Goal: Communication & Community: Participate in discussion

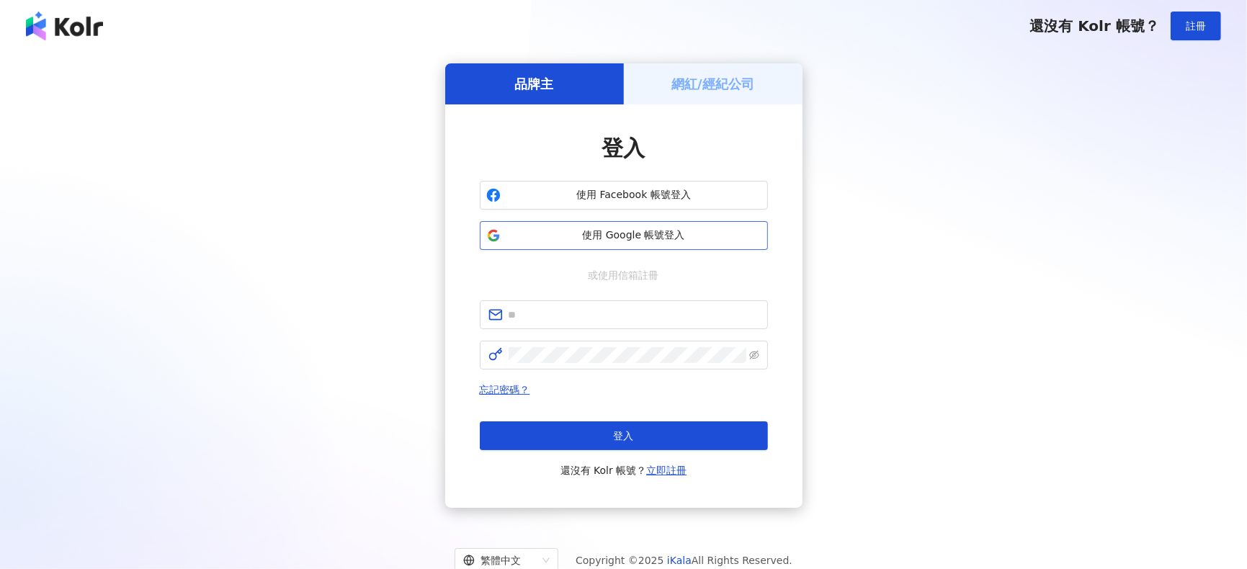
click at [608, 244] on button "使用 Google 帳號登入" at bounding box center [624, 235] width 288 height 29
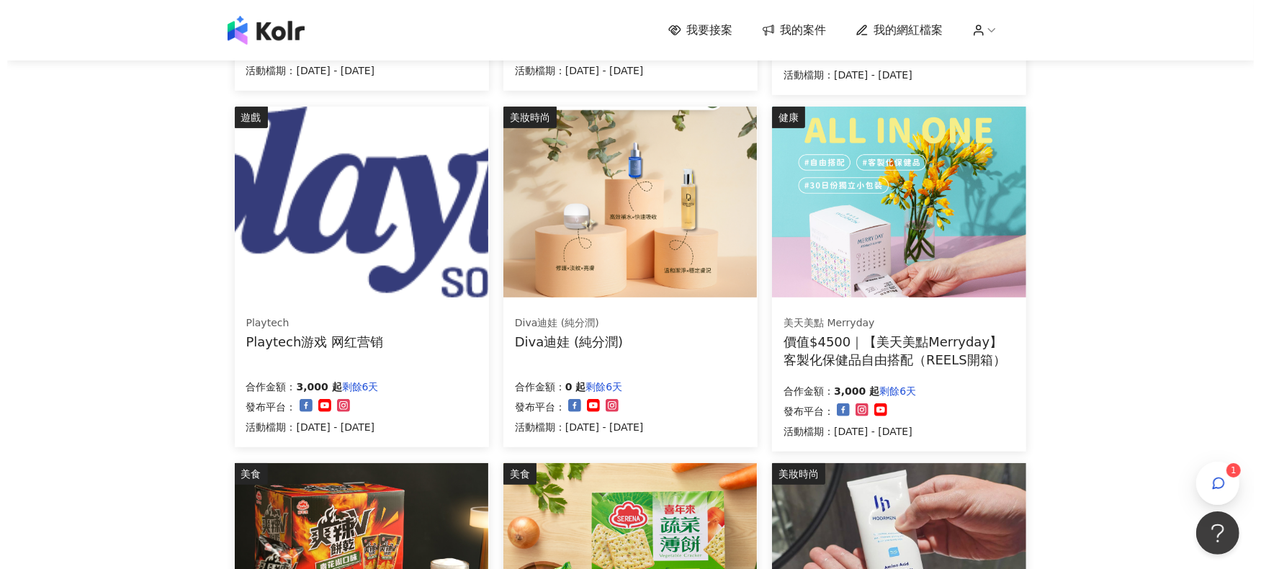
scroll to position [480, 0]
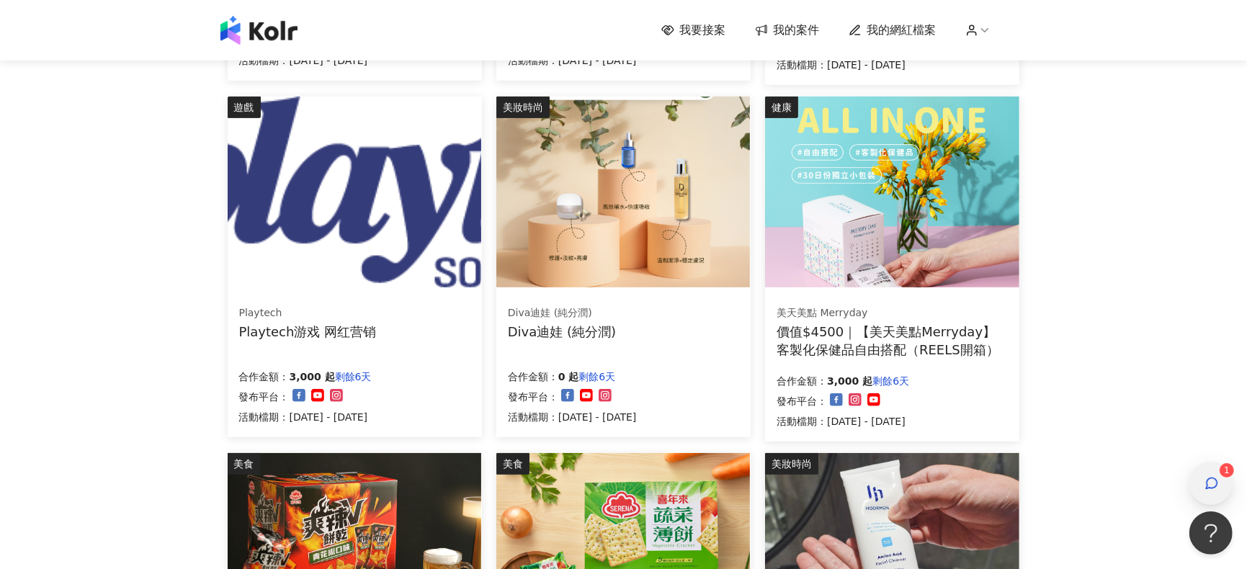
click at [1210, 478] on icon "button" at bounding box center [1211, 483] width 11 height 11
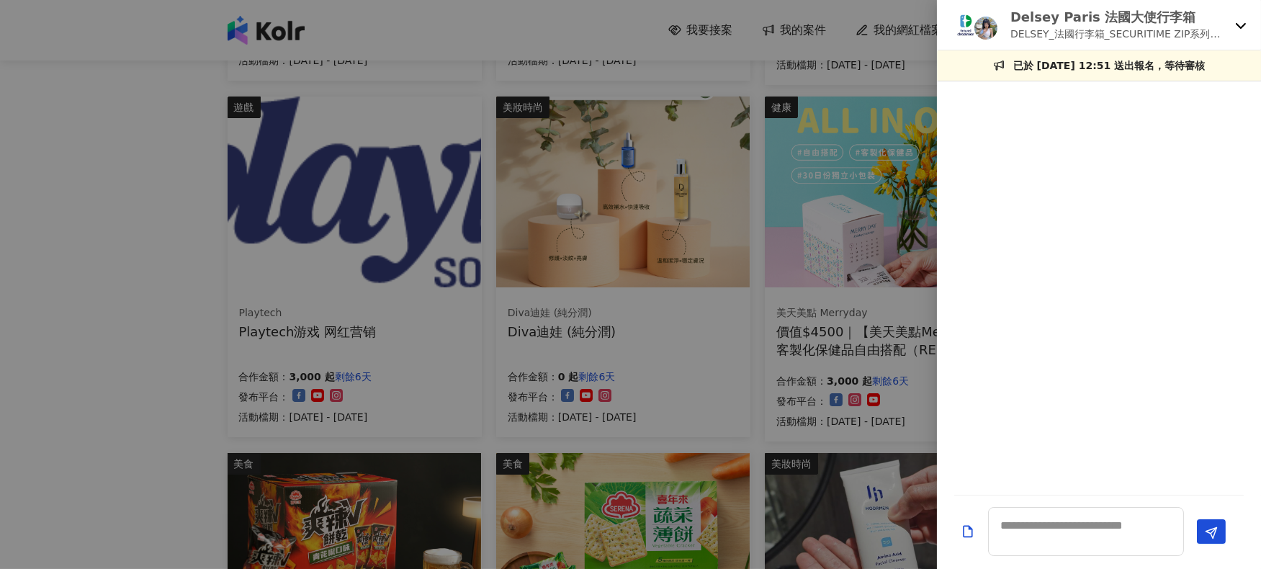
click at [1235, 23] on div "Delsey Paris 法國大使行李箱 DELSEY_法國行李箱_SECURITIME ZIP系列開箱素材募集" at bounding box center [1099, 25] width 324 height 50
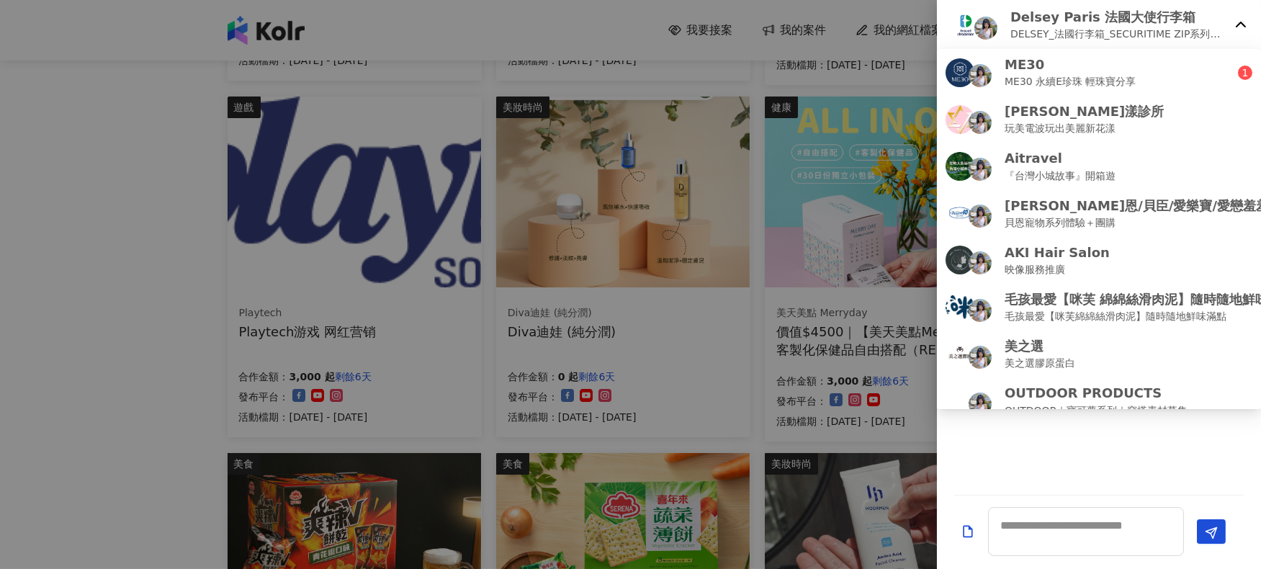
drag, startPoint x: 1235, startPoint y: 23, endPoint x: 1245, endPoint y: 24, distance: 10.2
click at [1245, 24] on icon at bounding box center [1241, 25] width 10 height 6
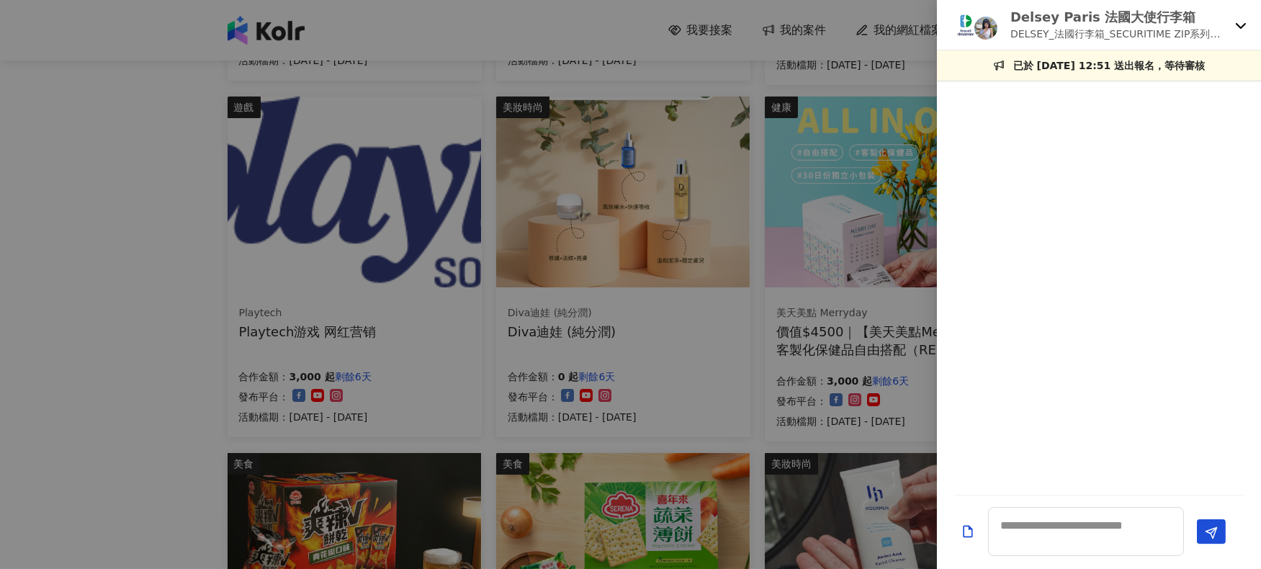
click at [1245, 26] on icon at bounding box center [1241, 25] width 12 height 12
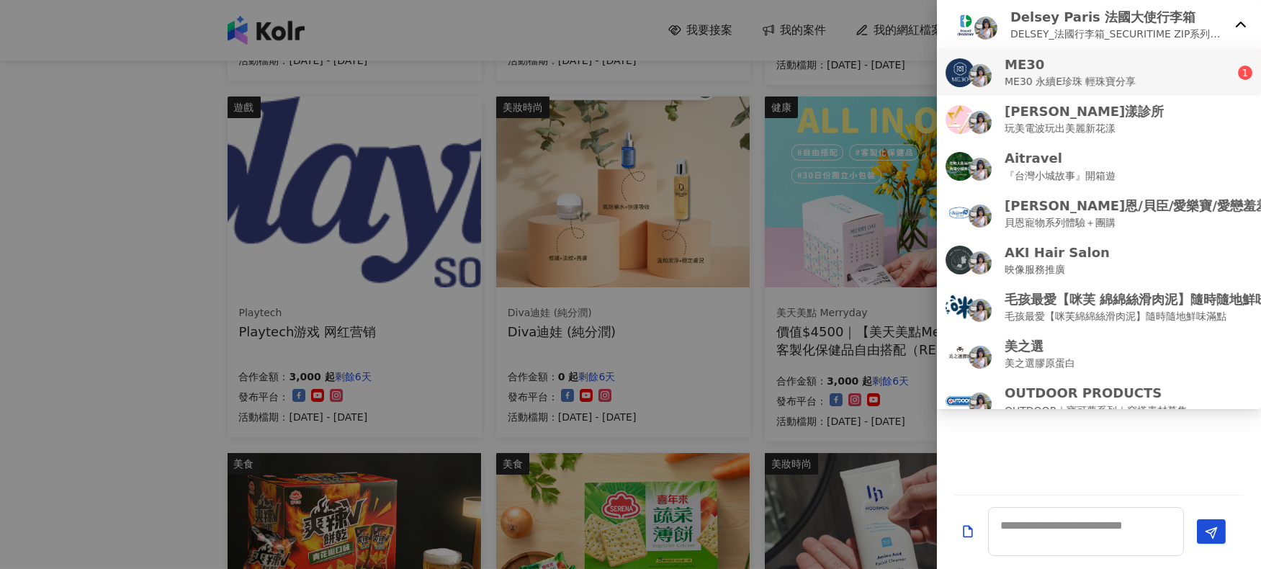
click at [1196, 73] on div "ME30 ME30 永續E珍珠 輕珠寶分享" at bounding box center [1092, 72] width 292 height 34
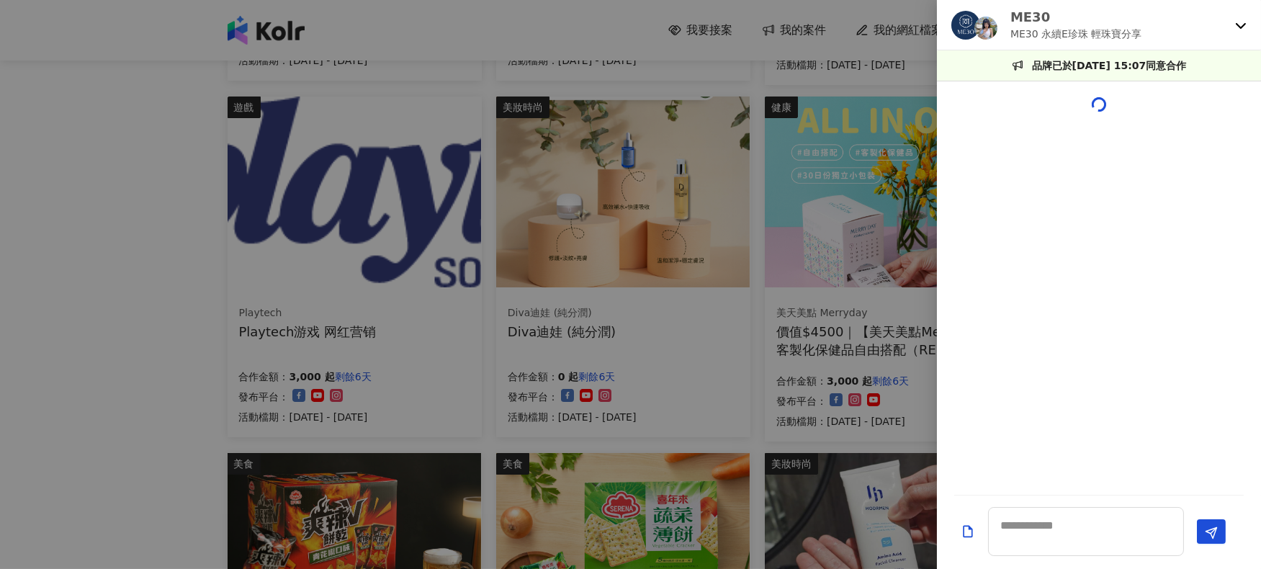
scroll to position [490, 0]
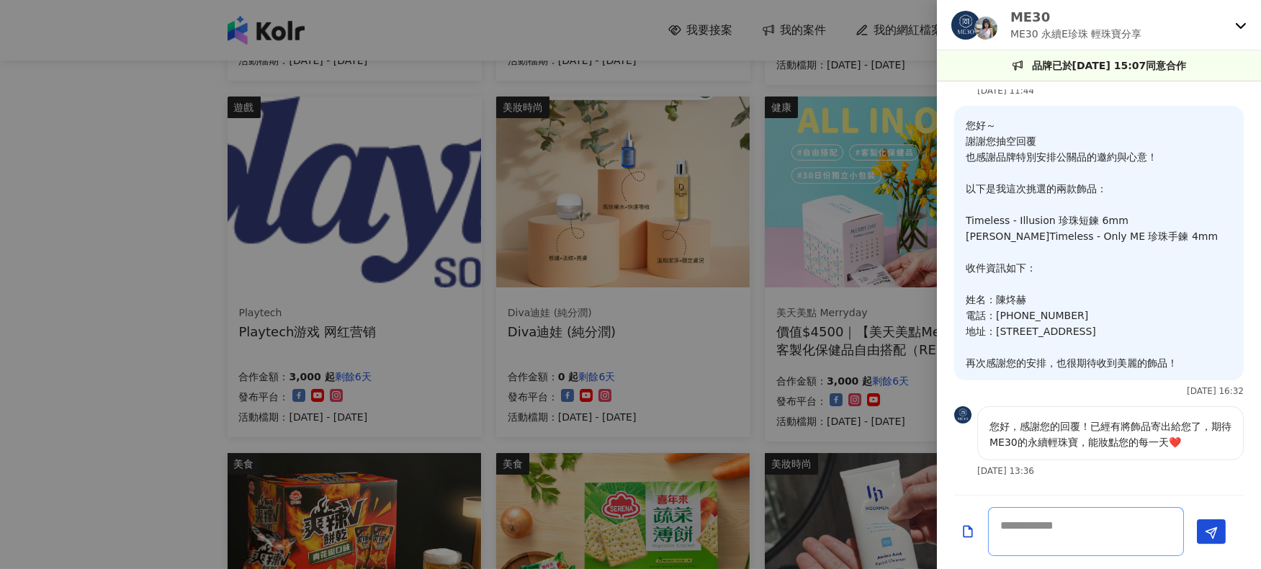
click at [1074, 533] on textarea at bounding box center [1086, 531] width 196 height 49
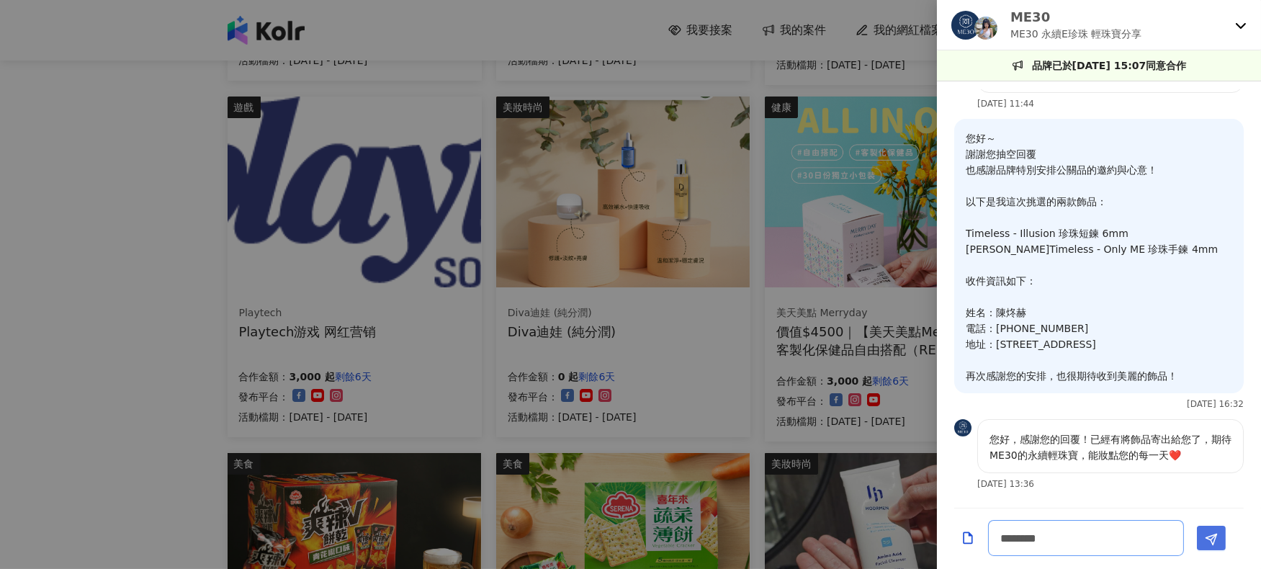
type textarea "********"
click at [1205, 538] on icon "Send" at bounding box center [1211, 539] width 13 height 13
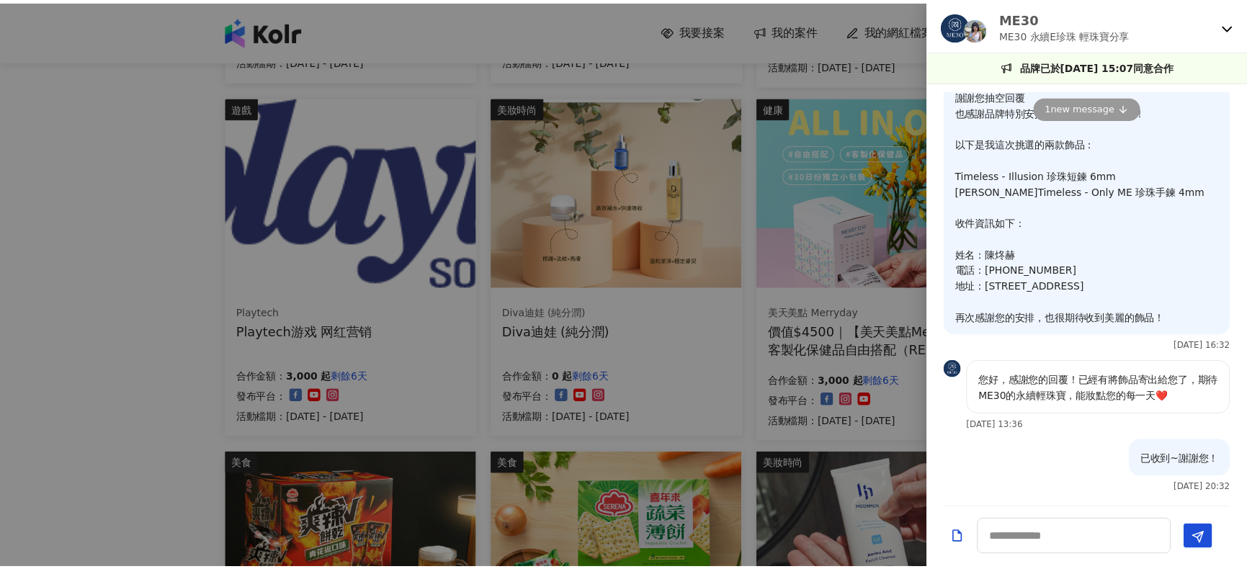
scroll to position [539, 0]
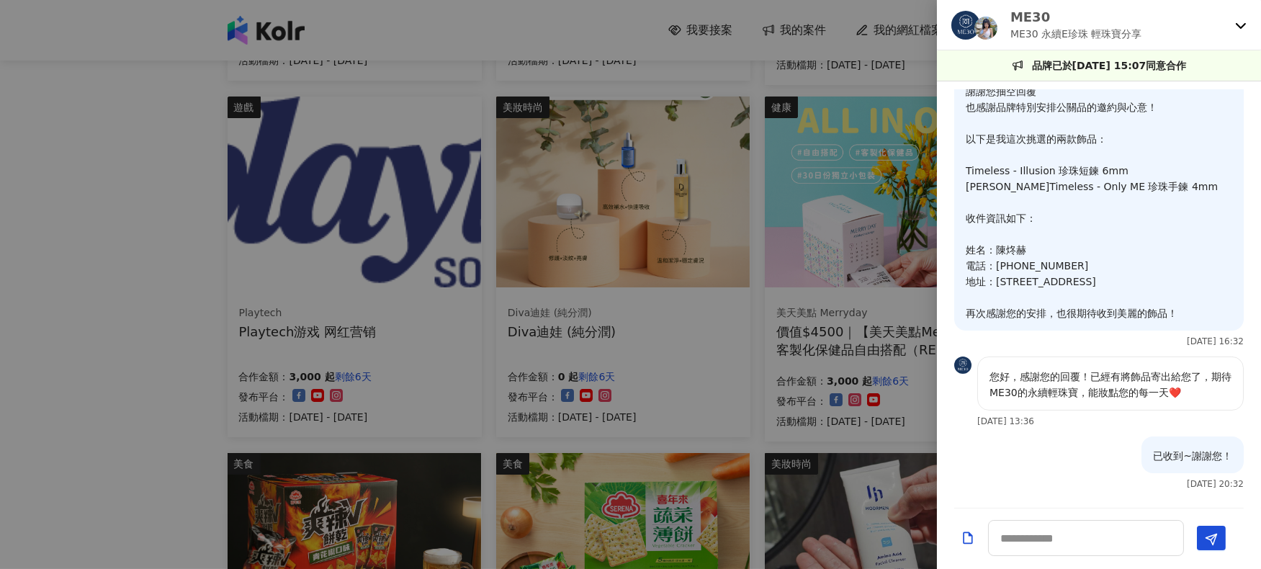
click at [87, 205] on div at bounding box center [630, 284] width 1261 height 569
